Goal: Task Accomplishment & Management: Manage account settings

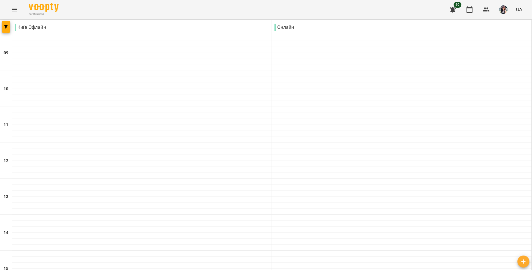
scroll to position [233, 0]
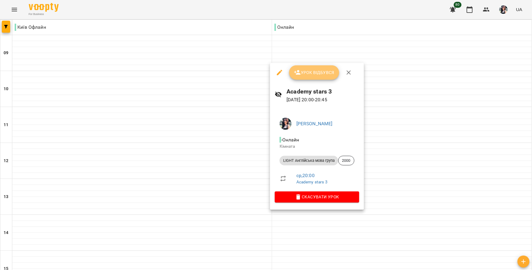
click at [312, 73] on span "Урок відбувся" at bounding box center [314, 72] width 41 height 7
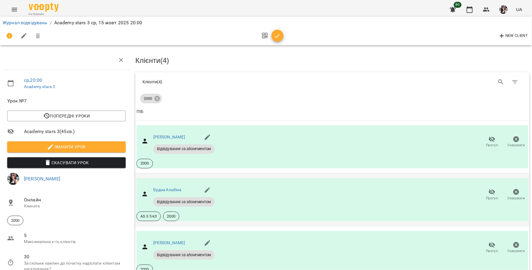
scroll to position [89, 0]
click at [491, 248] on span "Прогул" at bounding box center [492, 250] width 12 height 5
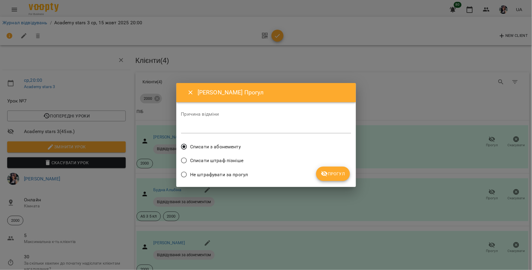
click at [225, 177] on span "Не штрафувати за прогул" at bounding box center [219, 174] width 58 height 7
click at [319, 175] on button "Прогул" at bounding box center [333, 173] width 34 height 14
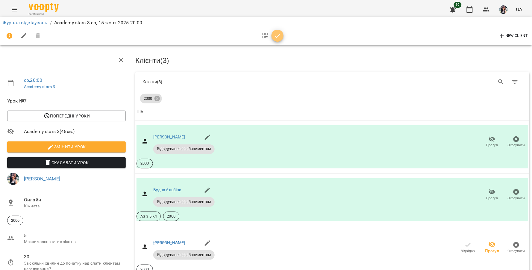
drag, startPoint x: 278, startPoint y: 40, endPoint x: 148, endPoint y: 14, distance: 132.6
click at [277, 40] on button "button" at bounding box center [277, 36] width 12 height 12
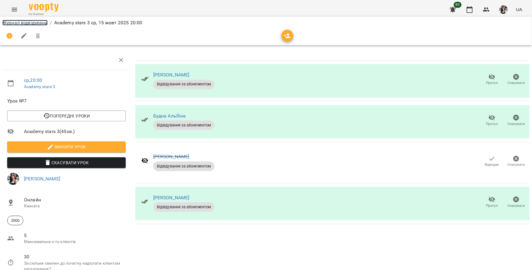
click at [40, 24] on link "Журнал відвідувань" at bounding box center [24, 23] width 45 height 6
